Goal: Task Accomplishment & Management: Manage account settings

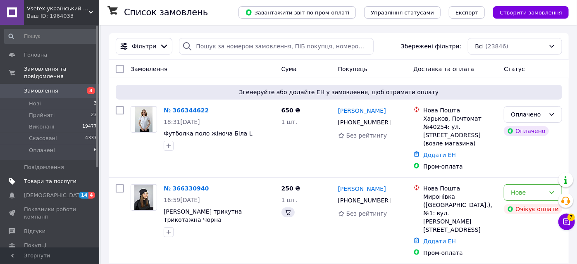
click at [40, 178] on span "Товари та послуги" at bounding box center [50, 181] width 52 height 7
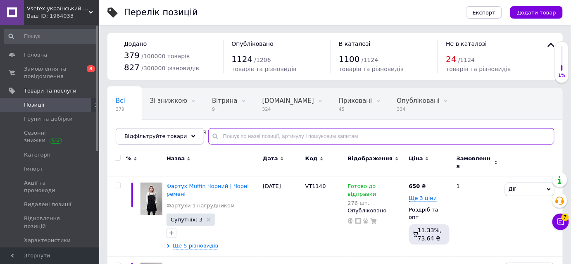
click at [250, 136] on input "text" at bounding box center [381, 136] width 346 height 17
type input "банда"
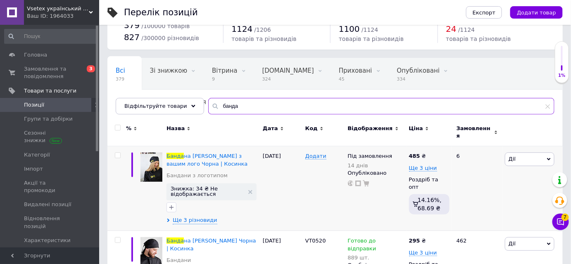
scroll to position [97, 0]
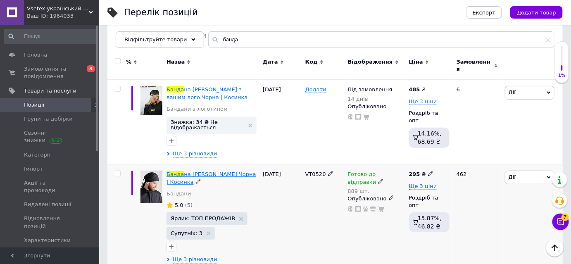
click at [200, 171] on span "на [PERSON_NAME] Чорна | Косинка" at bounding box center [212, 178] width 90 height 14
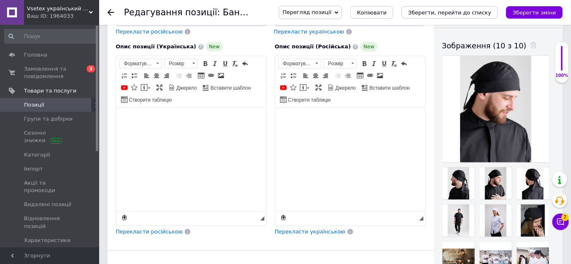
scroll to position [150, 0]
